Goal: Transaction & Acquisition: Purchase product/service

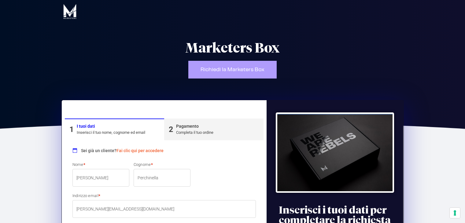
select select "GE"
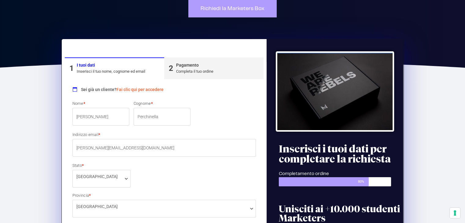
drag, startPoint x: 0, startPoint y: 0, endPoint x: 91, endPoint y: 119, distance: 149.6
click at [91, 119] on input "[PERSON_NAME]" at bounding box center [100, 117] width 57 height 18
type input "[PERSON_NAME]"
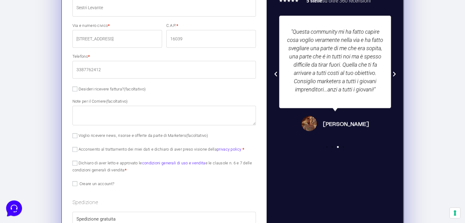
scroll to position [305, 0]
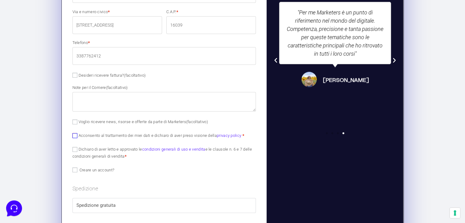
click at [74, 136] on input "Acconsento al trattamento dei miei dati e dichiaro di aver preso visione della …" at bounding box center [74, 135] width 5 height 5
checkbox input "true"
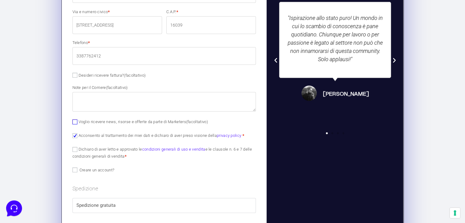
click at [73, 120] on input "Voglio ricevere news, risorse e offerte da parte di Marketers (facoltativo)" at bounding box center [74, 121] width 5 height 5
checkbox input "true"
click at [75, 149] on input "Dichiaro di aver letto e approvato le condizioni generali di uso e vendita e le…" at bounding box center [74, 149] width 5 height 5
checkbox input "true"
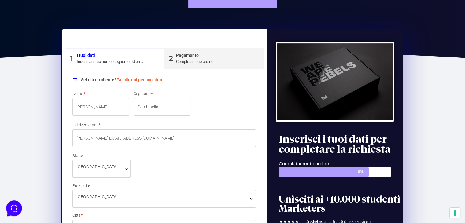
scroll to position [61, 0]
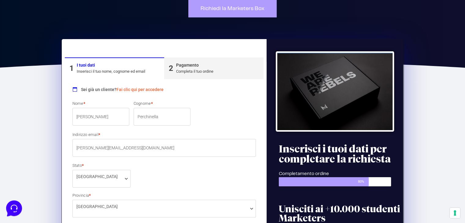
click at [190, 68] on div "Pagamento" at bounding box center [194, 65] width 37 height 6
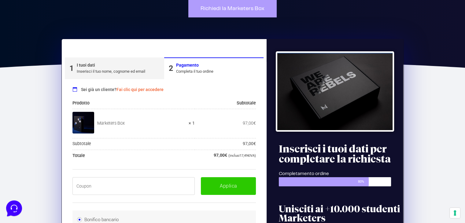
click at [118, 186] on input "text" at bounding box center [133, 186] width 122 height 18
paste input "BOXPRO100OFF"
type input "BOXPRO100OFF"
click at [221, 183] on button "Applica" at bounding box center [228, 186] width 55 height 18
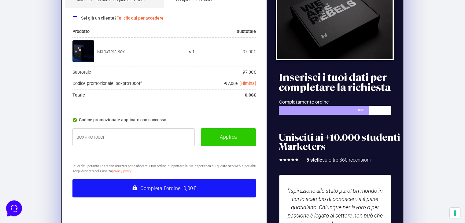
scroll to position [122, 0]
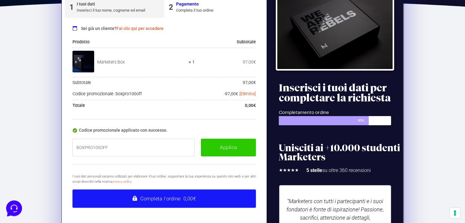
click at [167, 197] on button "Completa l'ordine 0,00€" at bounding box center [164, 198] width 184 height 18
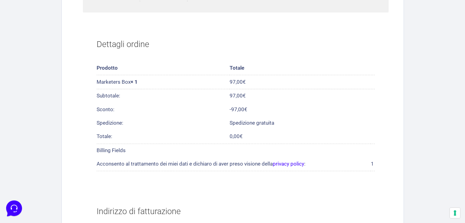
scroll to position [146, 0]
